Goal: Information Seeking & Learning: Learn about a topic

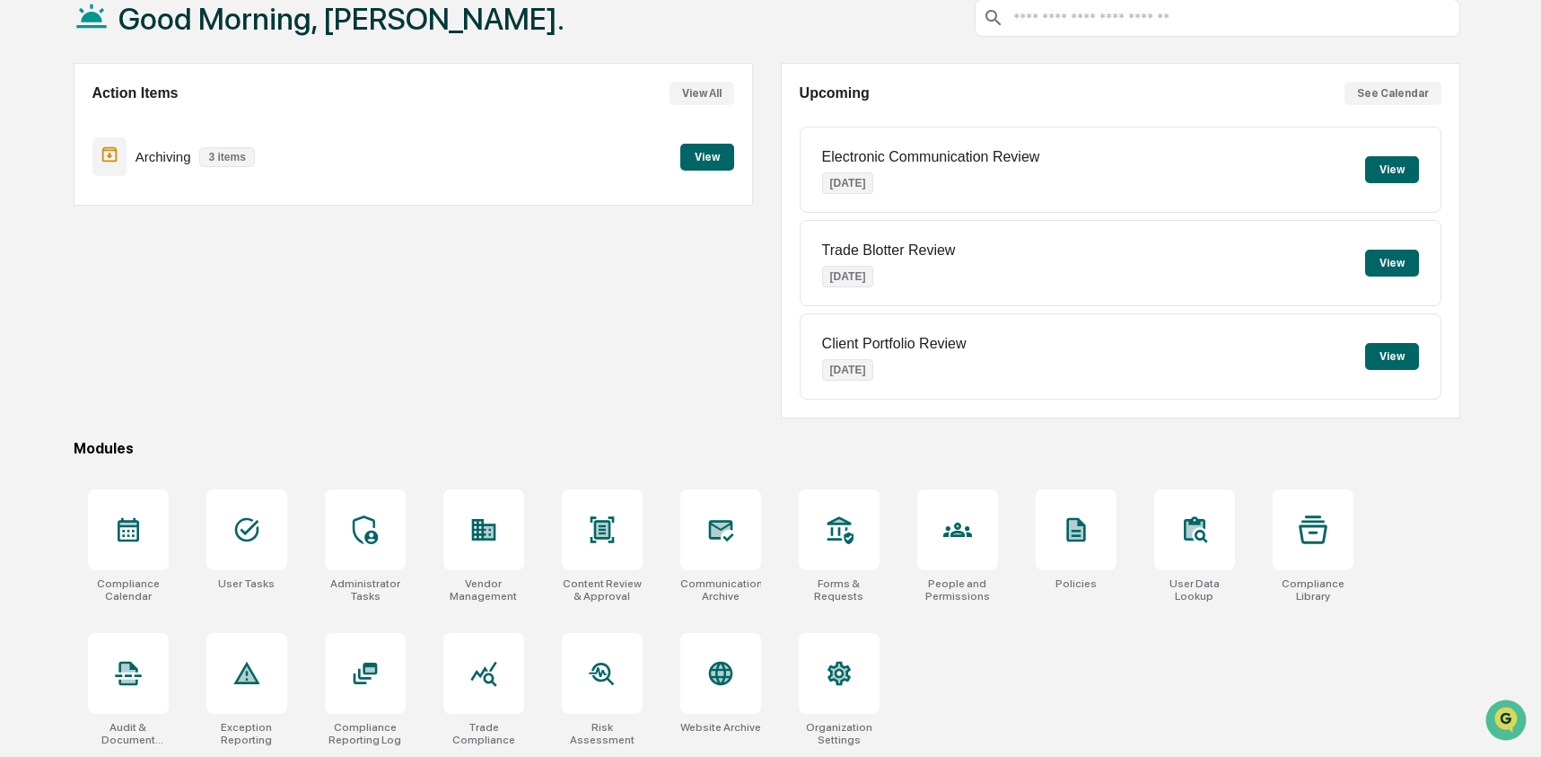
scroll to position [116, 0]
click at [478, 671] on icon at bounding box center [483, 673] width 26 height 25
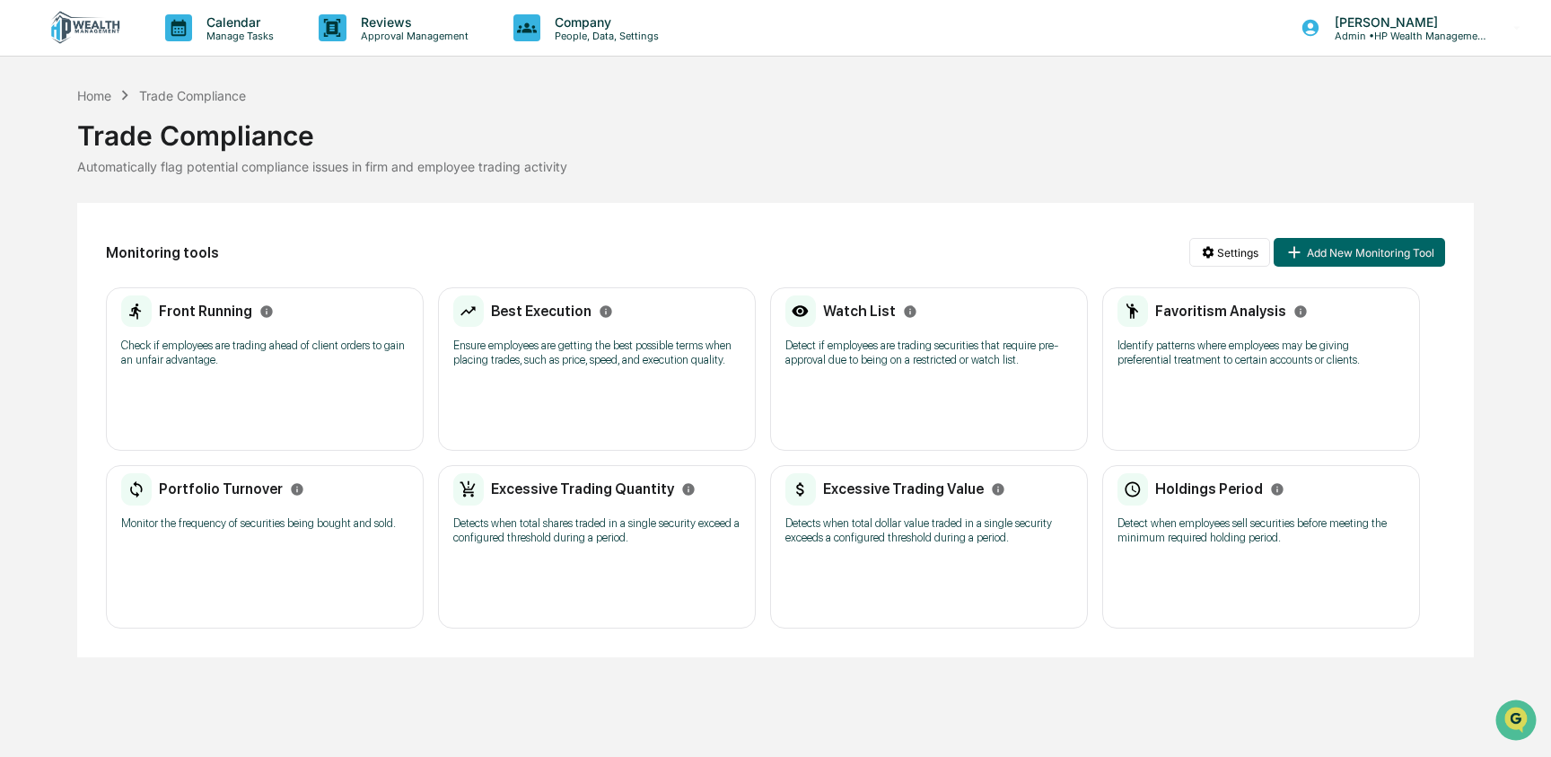
click at [1331, 541] on p "Detect when employees sell securities before meeting the minimum required holdi…" at bounding box center [1260, 530] width 287 height 29
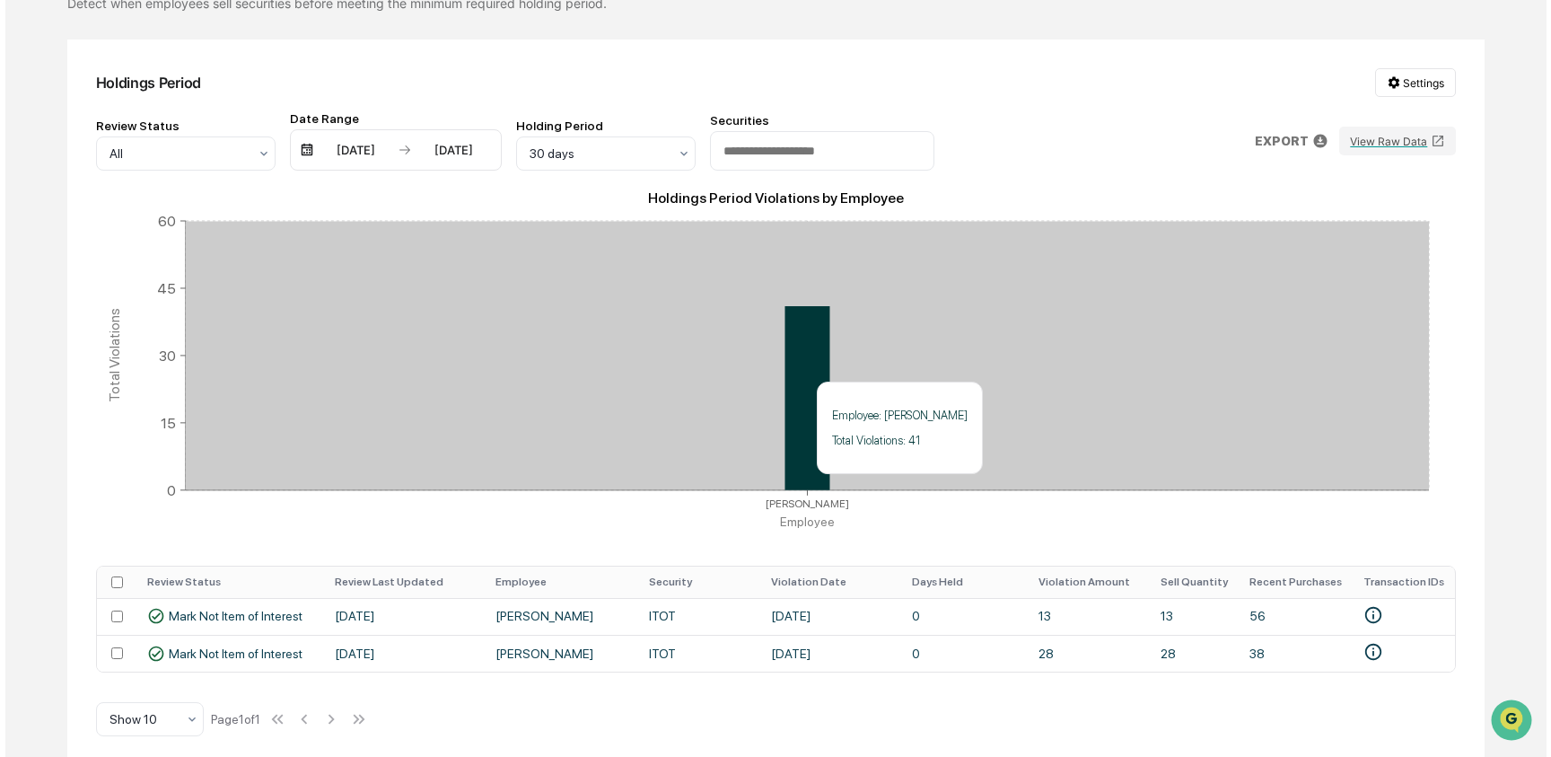
scroll to position [180, 0]
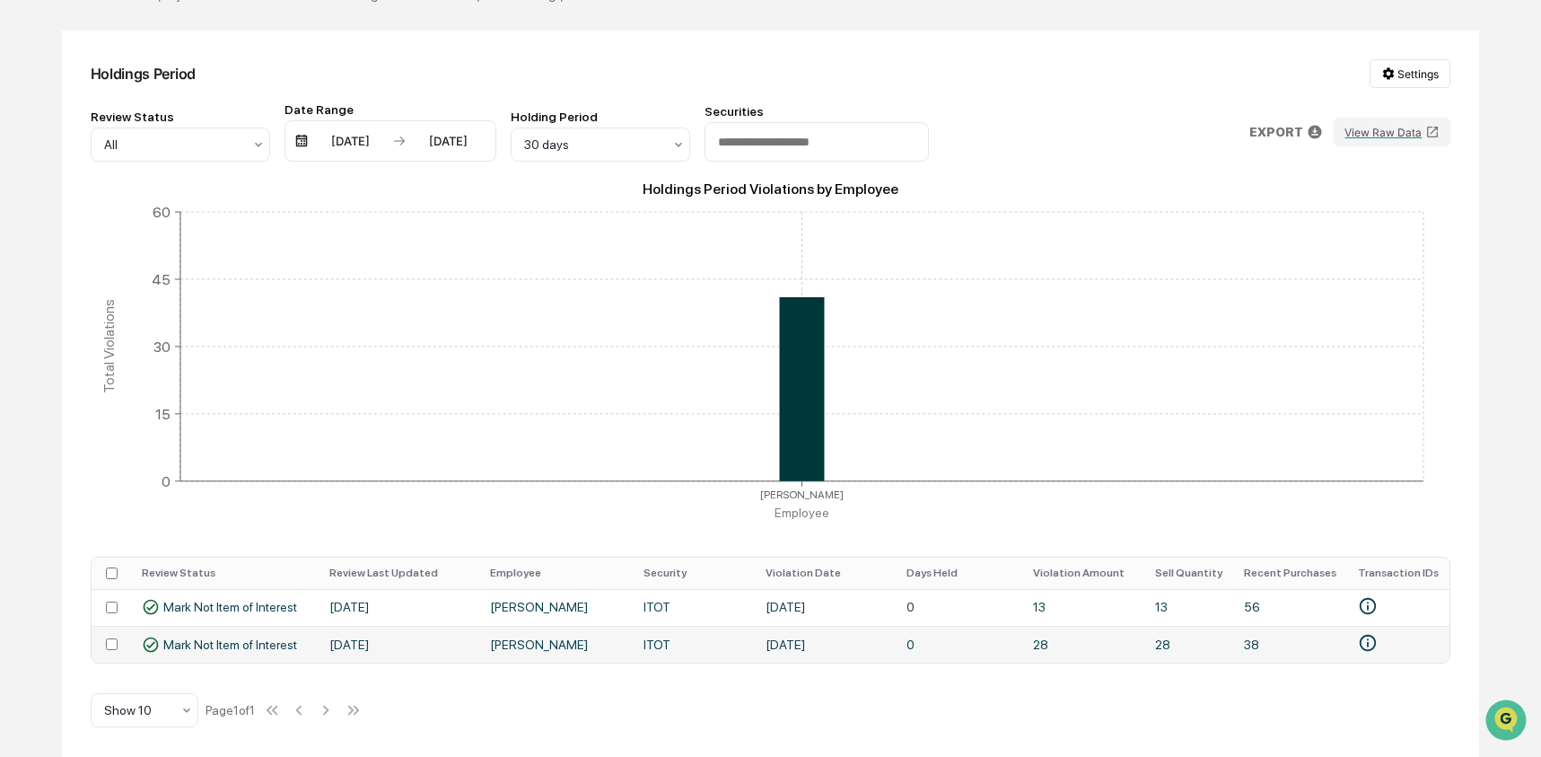
click at [647, 648] on td "ITOT" at bounding box center [694, 644] width 122 height 37
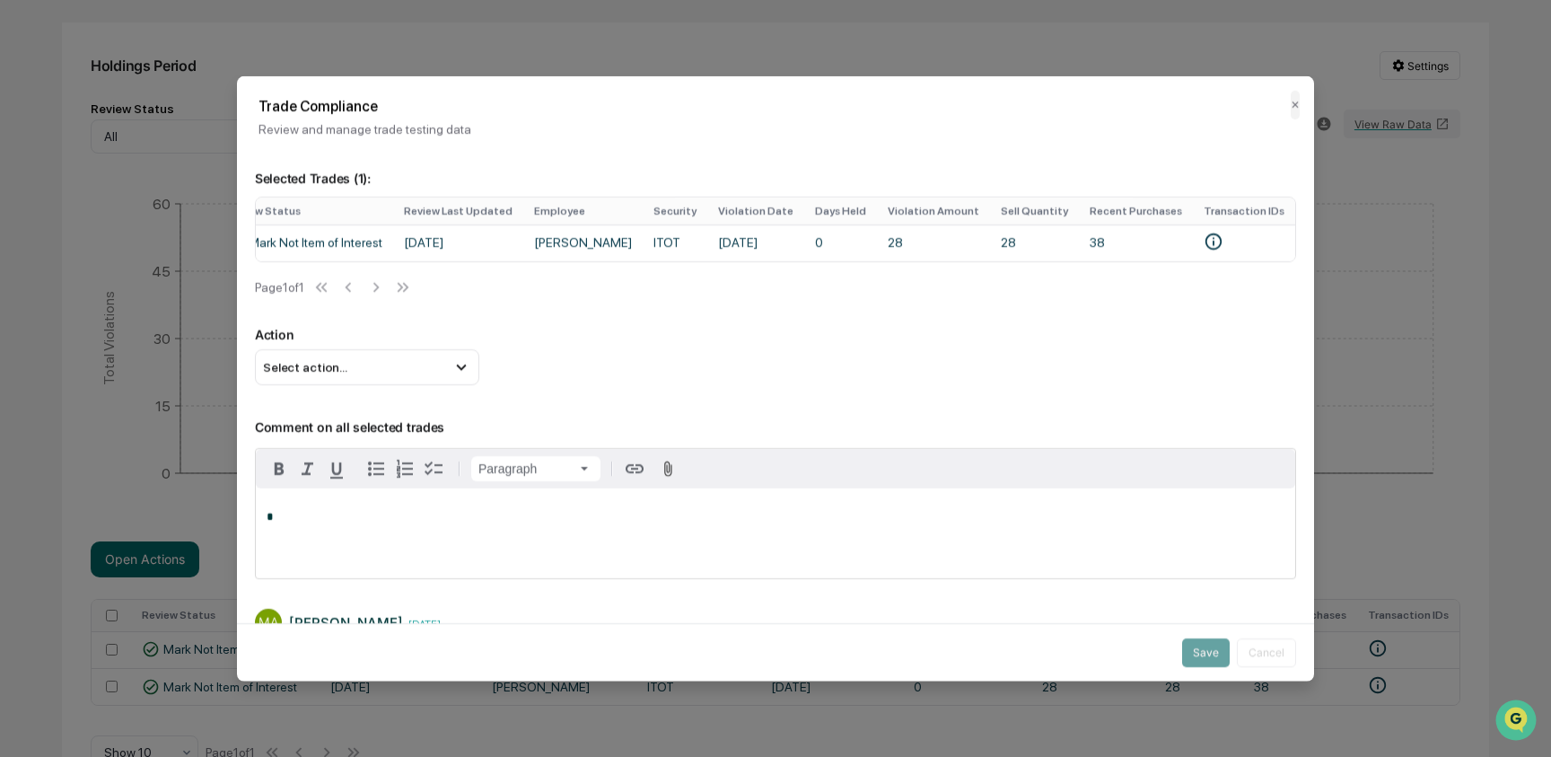
scroll to position [0, 84]
click at [1291, 101] on button "✕" at bounding box center [1295, 104] width 9 height 29
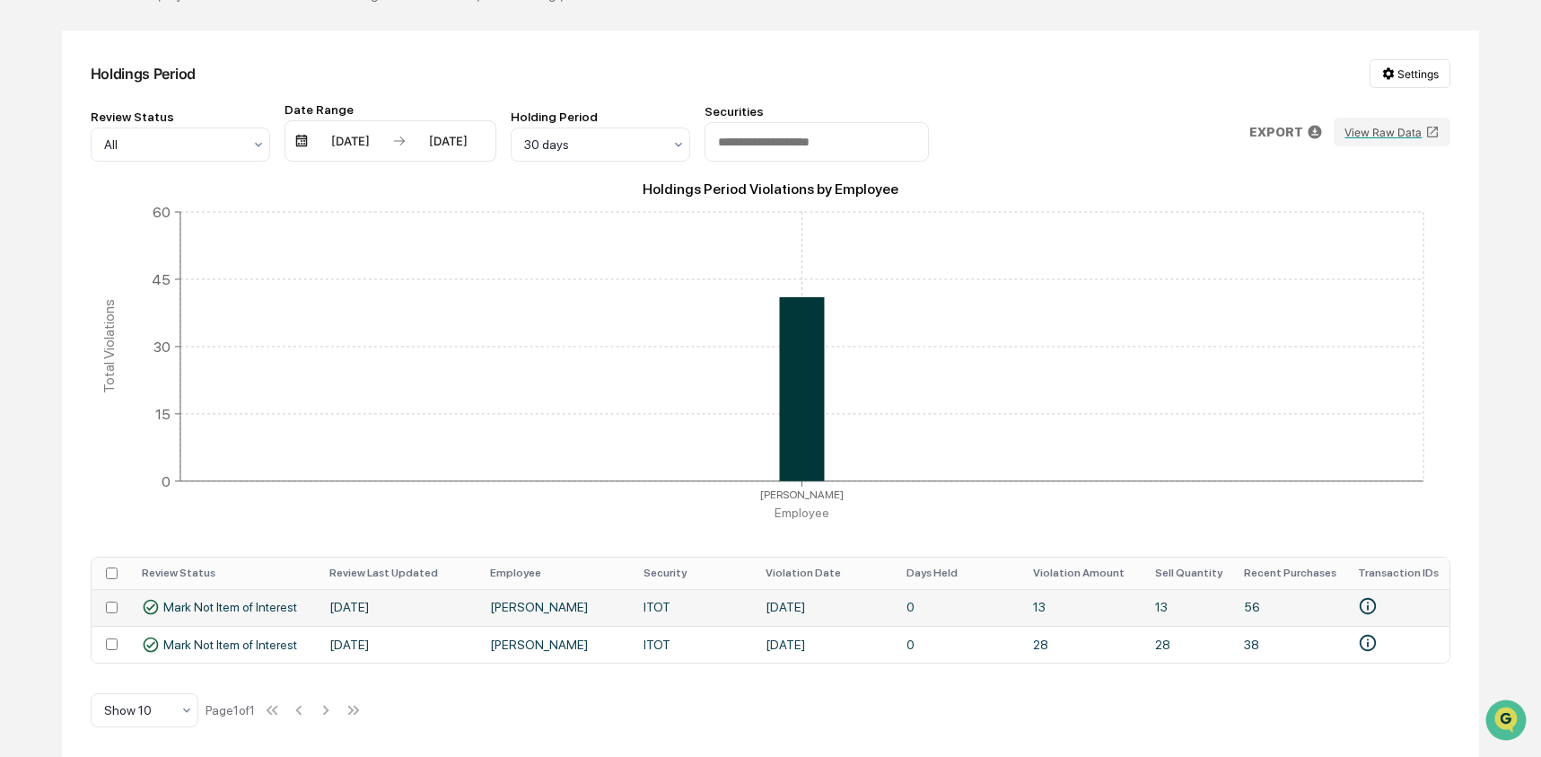
click at [735, 596] on td "ITOT" at bounding box center [694, 607] width 122 height 37
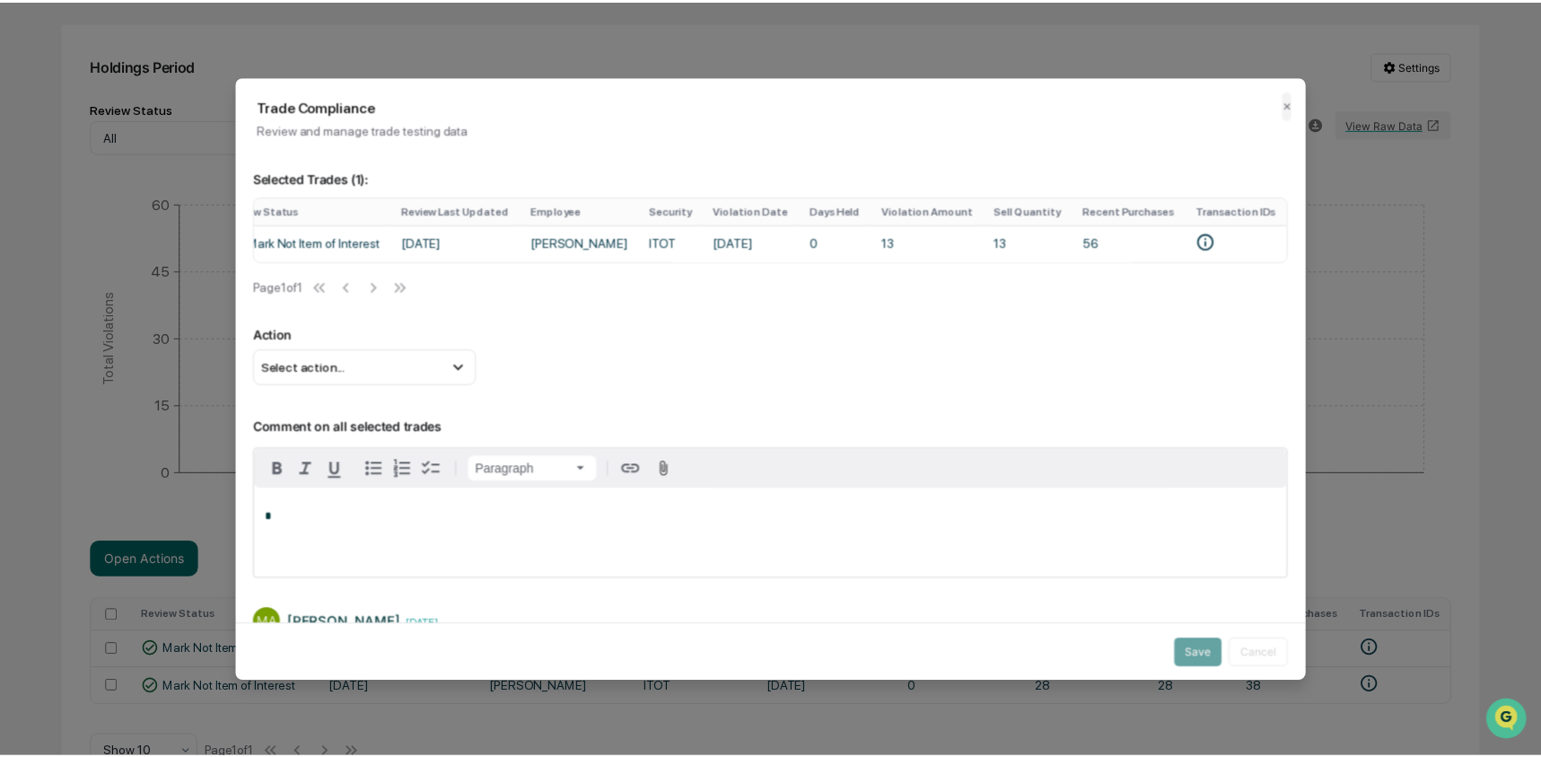
scroll to position [0, 0]
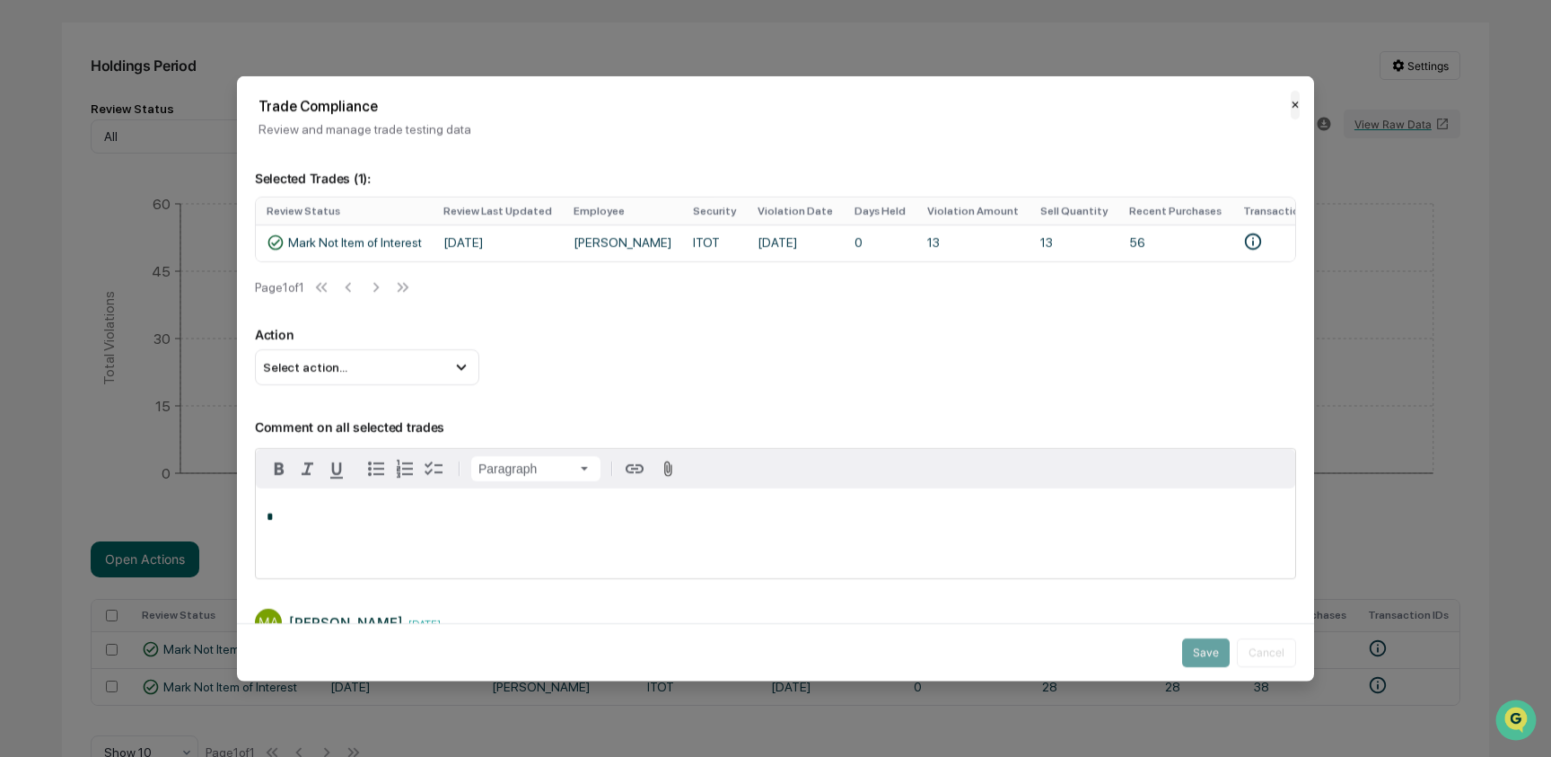
click at [1291, 104] on button "✕" at bounding box center [1295, 104] width 9 height 29
